Goal: Task Accomplishment & Management: Use online tool/utility

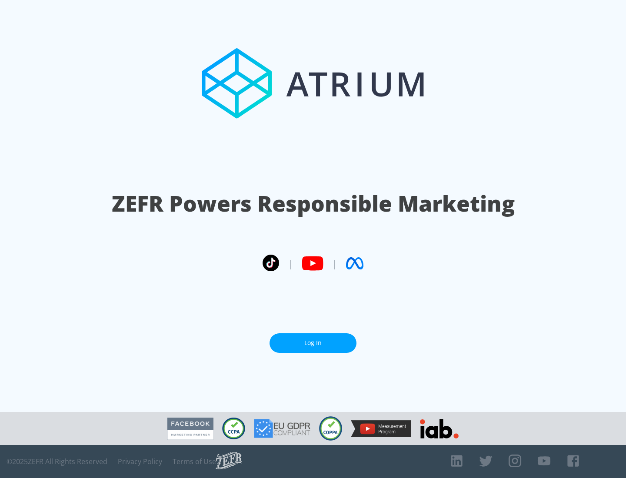
click at [313, 343] on link "Log In" at bounding box center [313, 344] width 87 height 20
